Goal: Task Accomplishment & Management: Complete application form

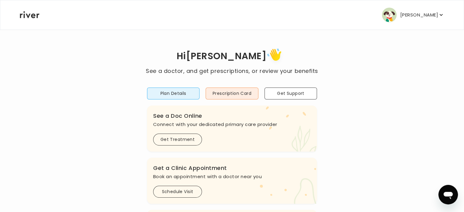
click at [401, 14] on p "[PERSON_NAME]" at bounding box center [419, 15] width 38 height 9
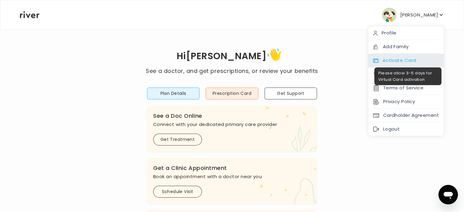
click at [393, 59] on div "Activate Card" at bounding box center [406, 61] width 76 height 14
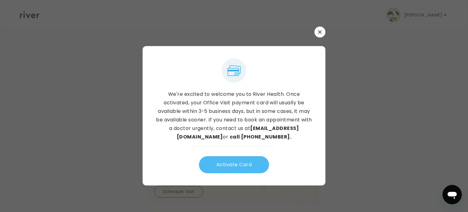
click at [243, 164] on button "Activate Card" at bounding box center [234, 164] width 70 height 17
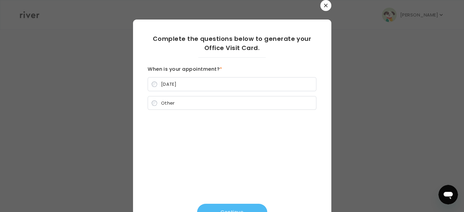
click at [213, 208] on button "Continue" at bounding box center [232, 212] width 70 height 17
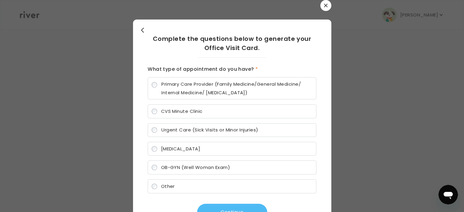
click at [220, 208] on button "Continue" at bounding box center [232, 212] width 70 height 17
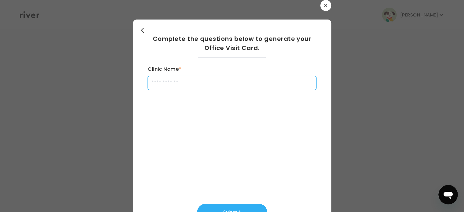
click at [179, 82] on input "Clinic Name *" at bounding box center [232, 83] width 169 height 14
type input "**********"
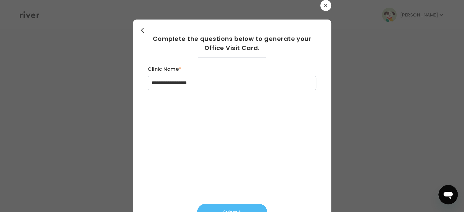
click at [217, 206] on button "Submit" at bounding box center [232, 212] width 70 height 17
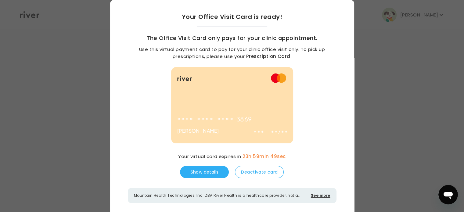
scroll to position [29, 0]
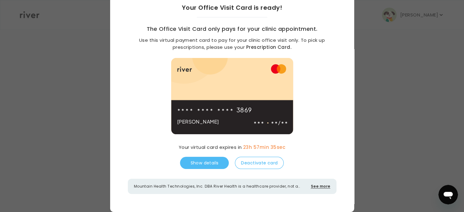
click at [215, 164] on button "Show details" at bounding box center [204, 163] width 49 height 12
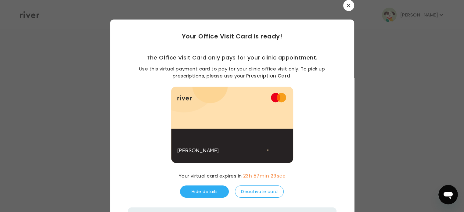
click at [347, 4] on icon "button" at bounding box center [349, 6] width 4 height 4
